Goal: Transaction & Acquisition: Purchase product/service

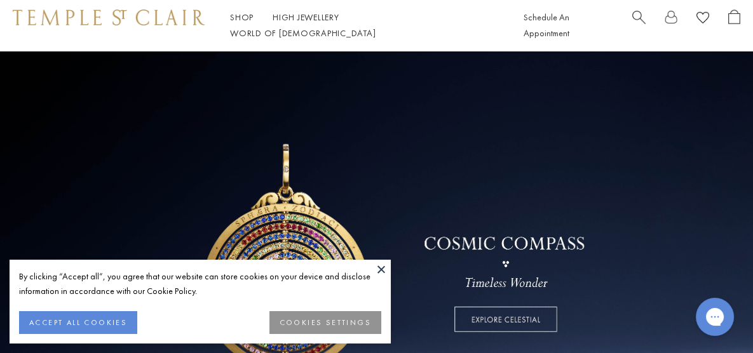
click at [377, 267] on button at bounding box center [381, 269] width 19 height 19
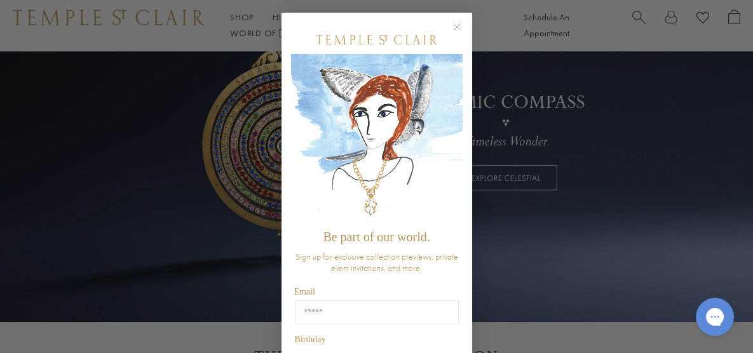
scroll to position [205, 0]
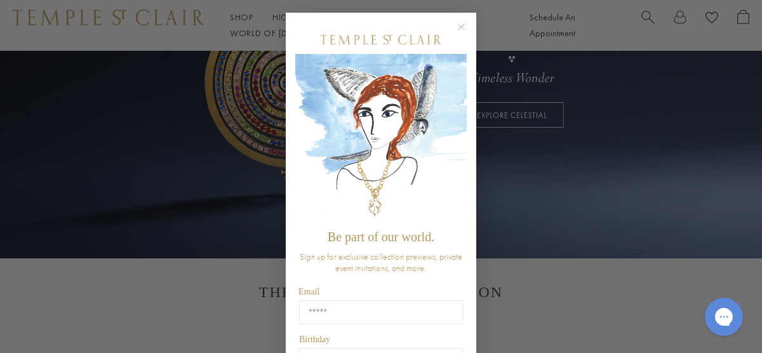
click at [454, 30] on circle "Close dialog" at bounding box center [461, 27] width 15 height 15
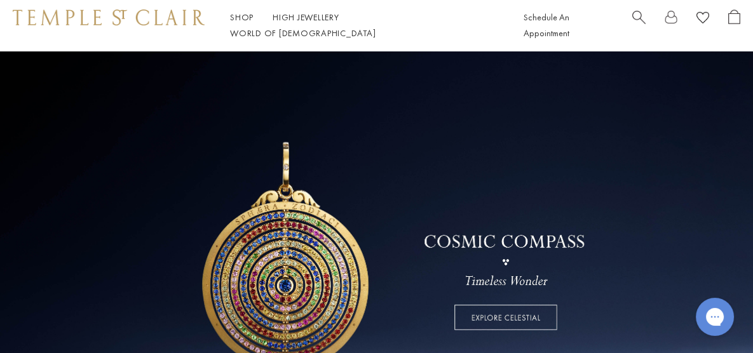
scroll to position [0, 0]
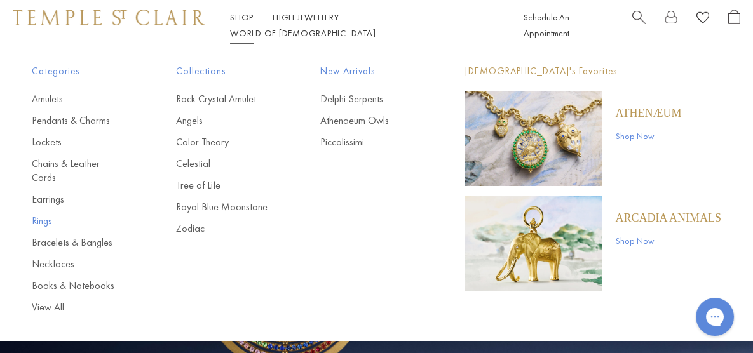
click at [45, 214] on link "Rings" at bounding box center [78, 221] width 93 height 14
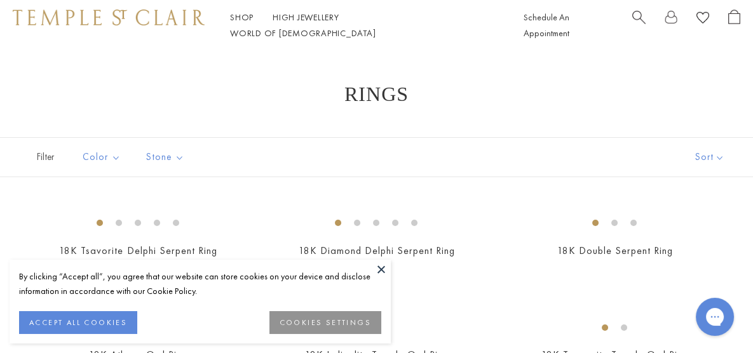
click at [381, 272] on button at bounding box center [381, 269] width 19 height 19
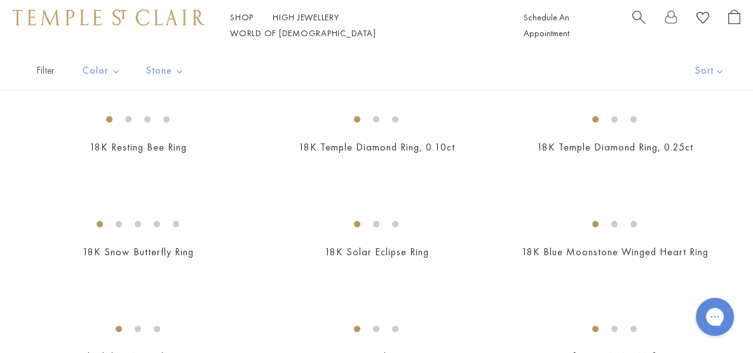
scroll to position [727, 0]
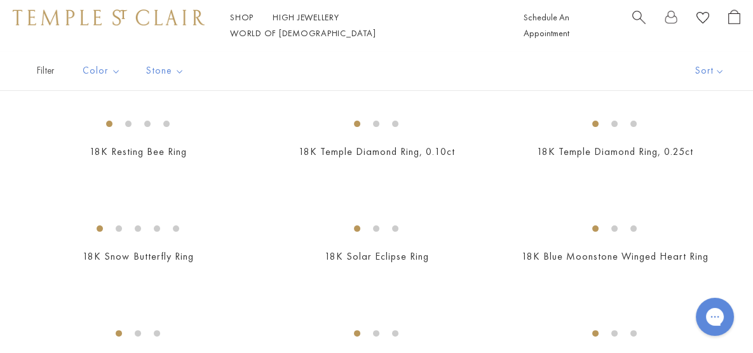
click at [0, 0] on img at bounding box center [0, 0] width 0 height 0
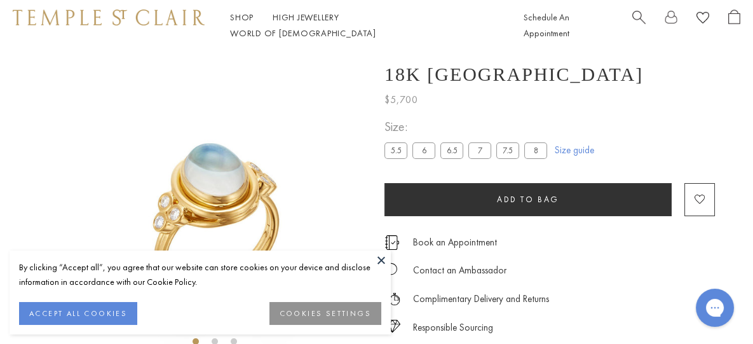
scroll to position [50, 0]
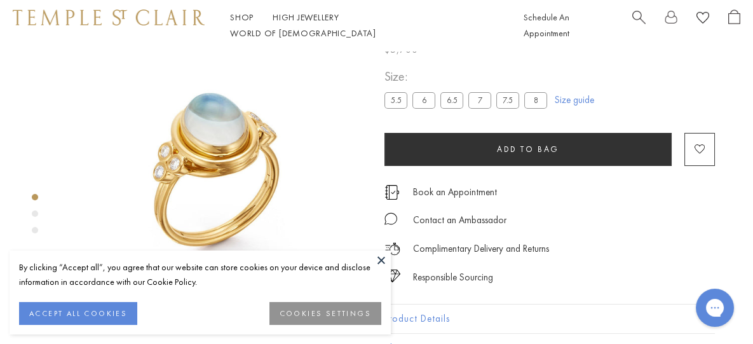
click at [380, 260] on button at bounding box center [381, 259] width 19 height 19
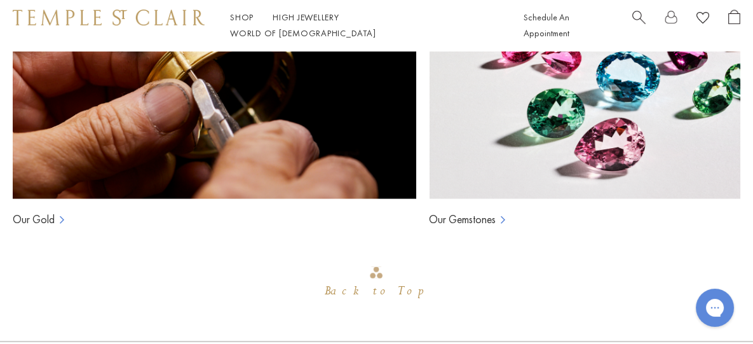
scroll to position [907, 0]
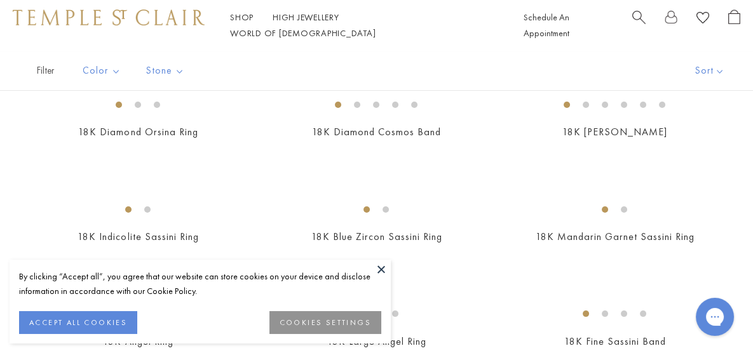
click at [382, 269] on button at bounding box center [381, 269] width 19 height 19
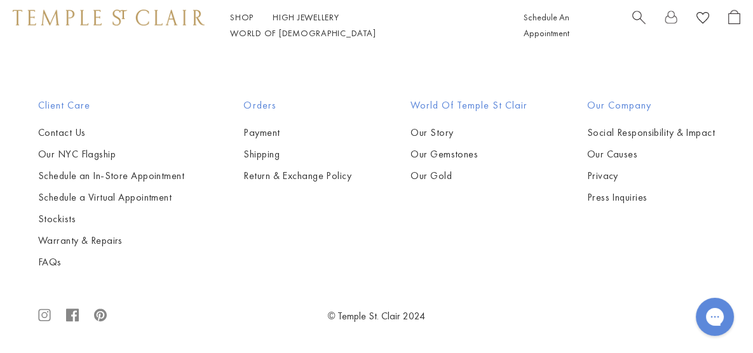
scroll to position [4003, 0]
click at [0, 0] on img at bounding box center [0, 0] width 0 height 0
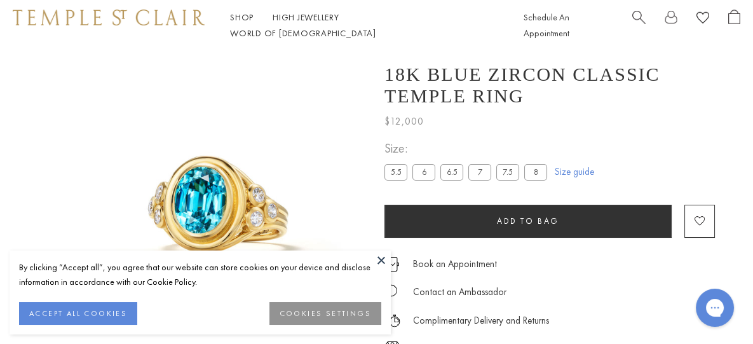
scroll to position [50, 0]
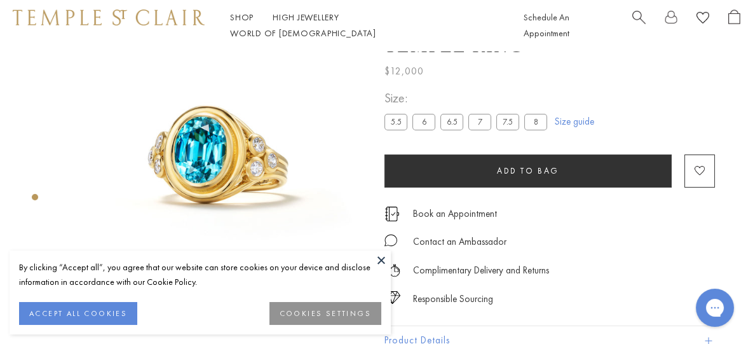
click at [376, 262] on button at bounding box center [381, 259] width 19 height 19
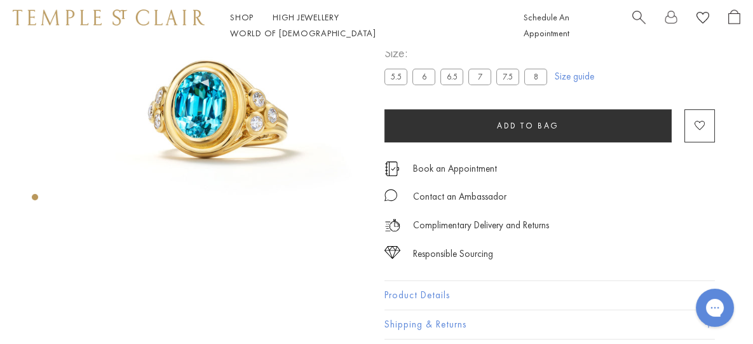
scroll to position [95, 0]
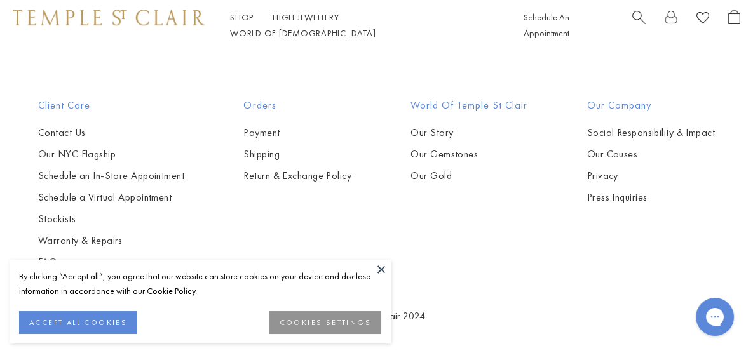
scroll to position [4174, 0]
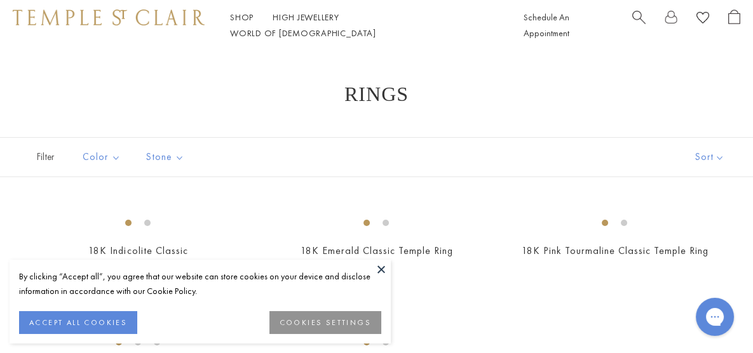
click at [379, 268] on button at bounding box center [381, 269] width 19 height 19
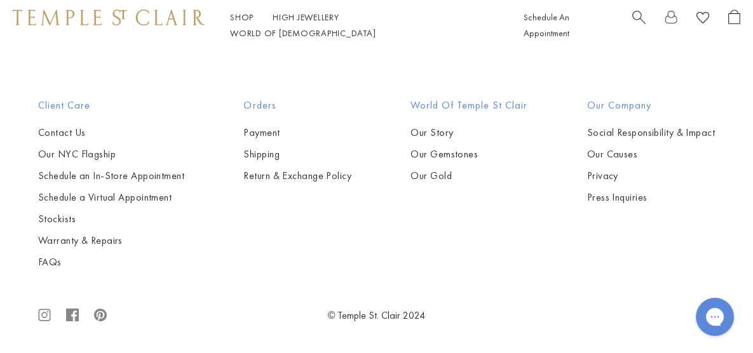
scroll to position [967, 0]
